Goal: Task Accomplishment & Management: Manage account settings

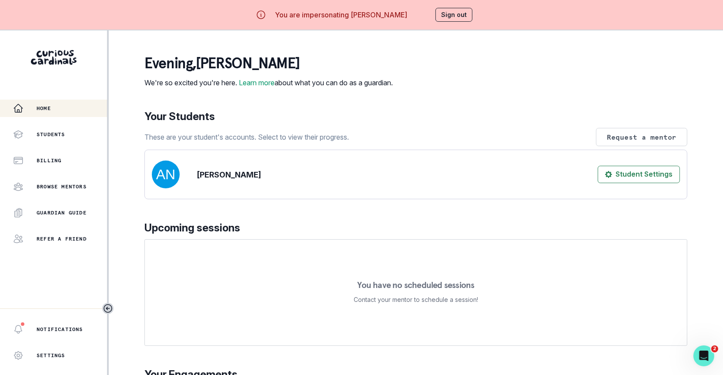
scroll to position [107, 0]
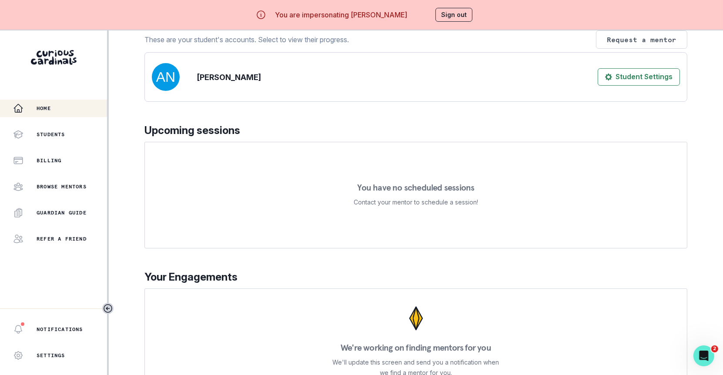
click at [88, 144] on div "Home Students Billing Browse Mentors Guardian Guide Refer a friend" at bounding box center [53, 174] width 107 height 148
click at [86, 136] on div "Students" at bounding box center [60, 134] width 94 height 10
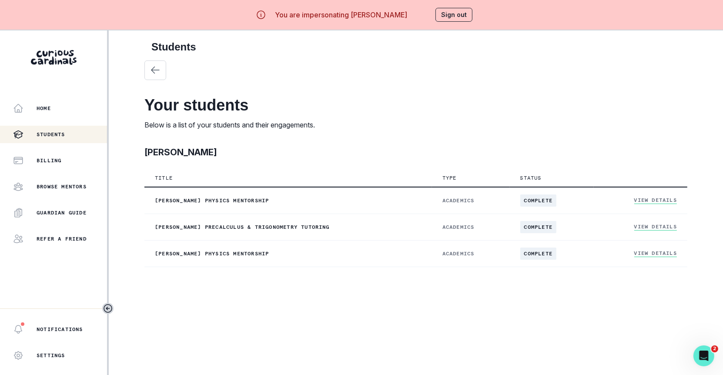
click at [463, 8] on button "Sign out" at bounding box center [454, 15] width 37 height 14
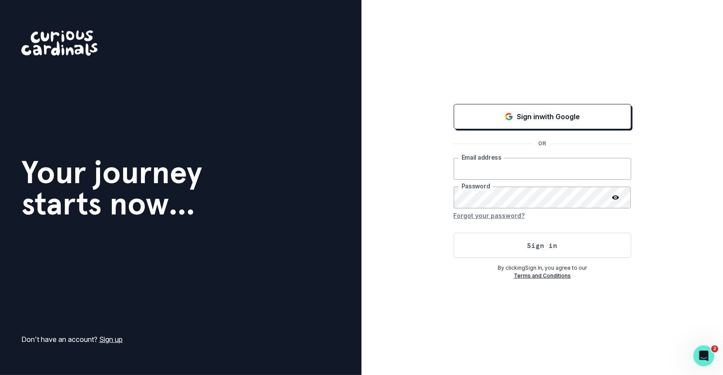
type input "[EMAIL_ADDRESS][DOMAIN_NAME]"
